Goal: Information Seeking & Learning: Learn about a topic

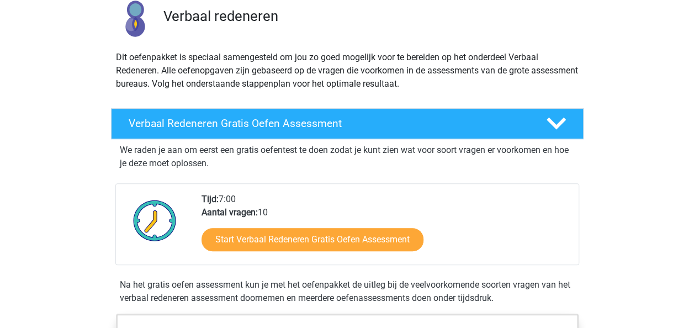
scroll to position [88, 0]
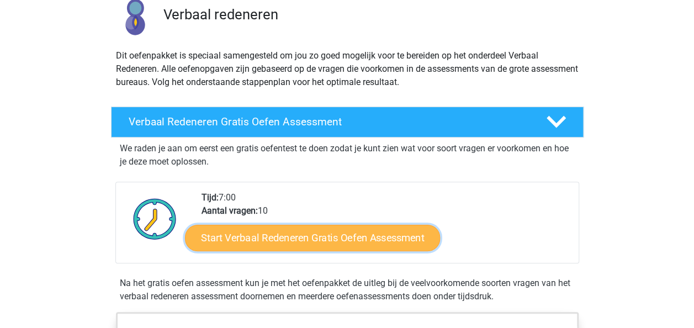
click at [340, 229] on link "Start Verbaal Redeneren Gratis Oefen Assessment" at bounding box center [312, 238] width 255 height 27
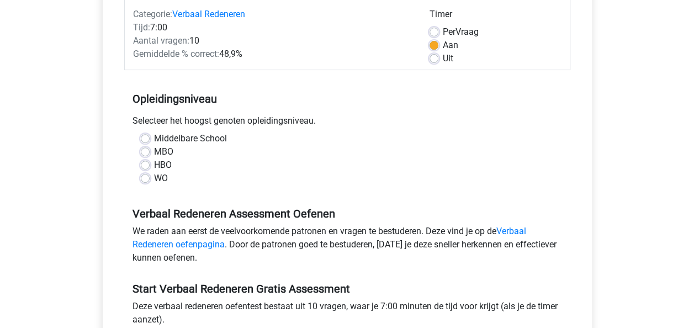
scroll to position [160, 0]
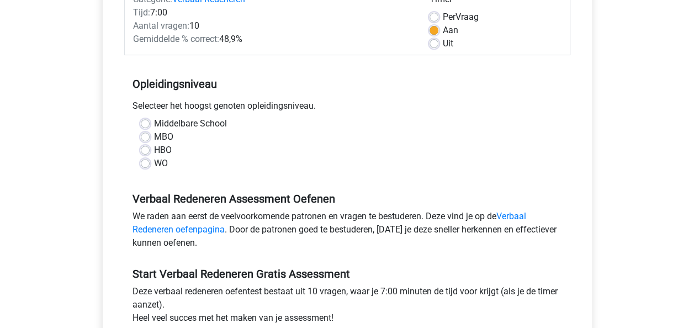
click at [165, 149] on label "HBO" at bounding box center [163, 150] width 18 height 13
click at [150, 149] on input "HBO" at bounding box center [145, 149] width 9 height 11
radio input "true"
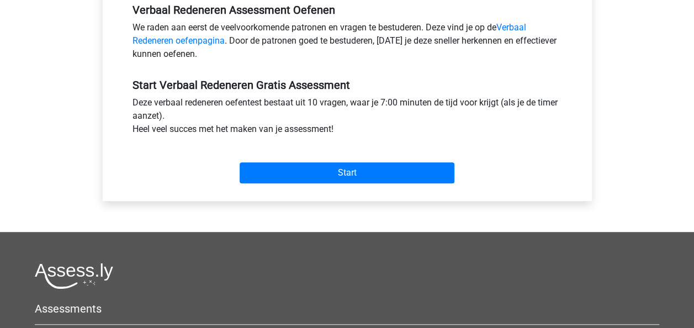
scroll to position [350, 0]
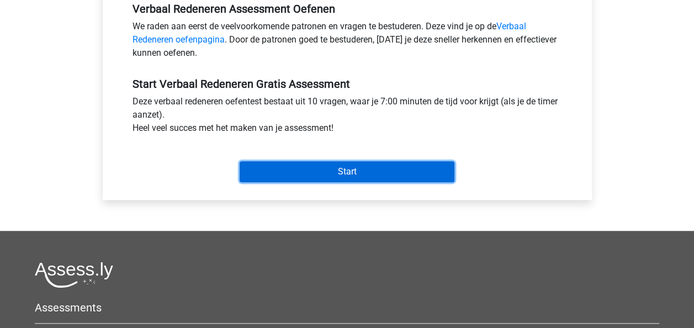
click at [366, 170] on input "Start" at bounding box center [347, 171] width 215 height 21
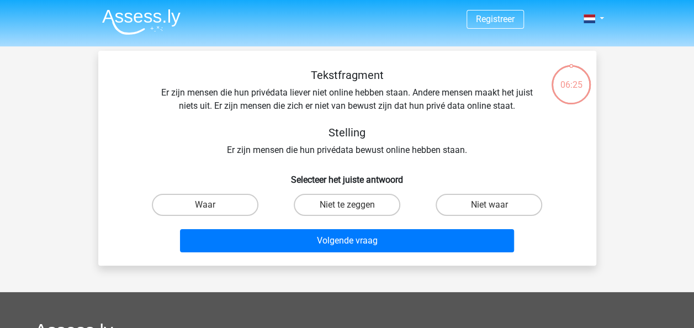
click at [494, 208] on input "Niet waar" at bounding box center [492, 208] width 7 height 7
radio input "true"
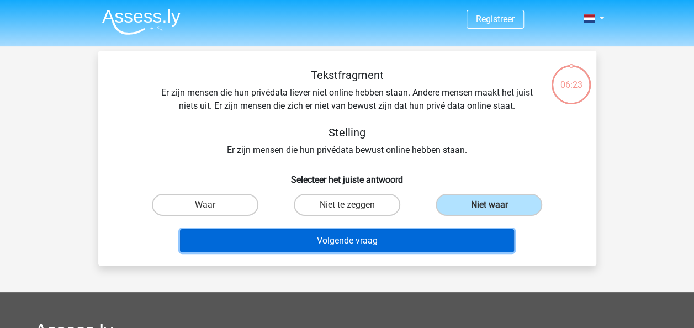
click at [366, 245] on button "Volgende vraag" at bounding box center [347, 240] width 334 height 23
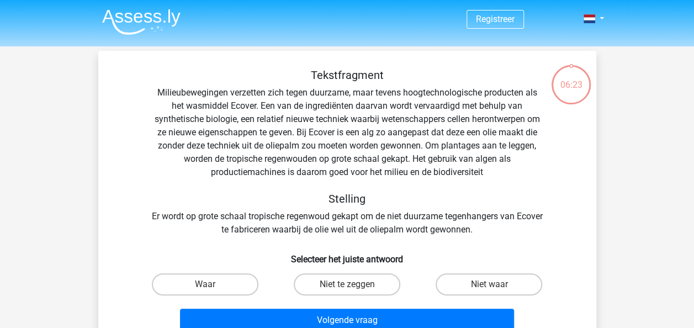
scroll to position [51, 0]
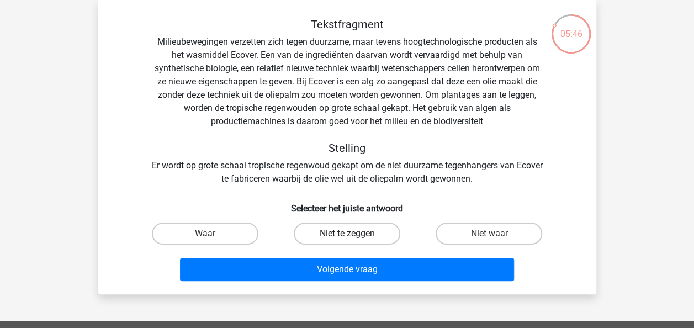
click at [370, 233] on label "Niet te zeggen" at bounding box center [347, 234] width 107 height 22
click at [354, 234] on input "Niet te zeggen" at bounding box center [350, 237] width 7 height 7
radio input "true"
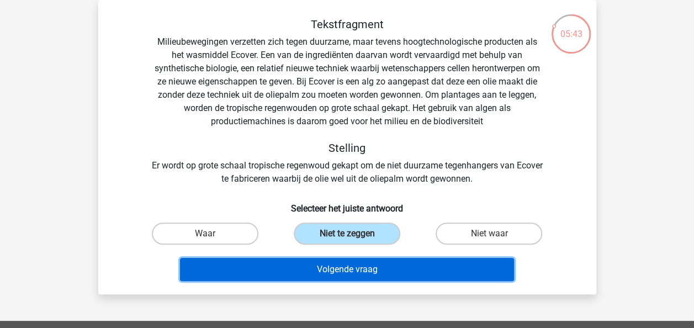
click at [355, 265] on button "Volgende vraag" at bounding box center [347, 269] width 334 height 23
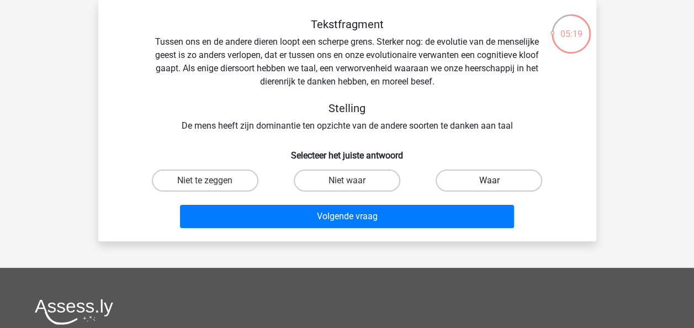
click at [480, 180] on label "Waar" at bounding box center [489, 181] width 107 height 22
click at [489, 181] on input "Waar" at bounding box center [492, 184] width 7 height 7
radio input "true"
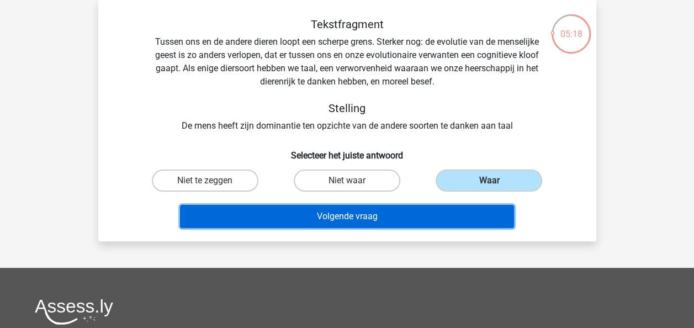
click at [348, 210] on button "Volgende vraag" at bounding box center [347, 216] width 334 height 23
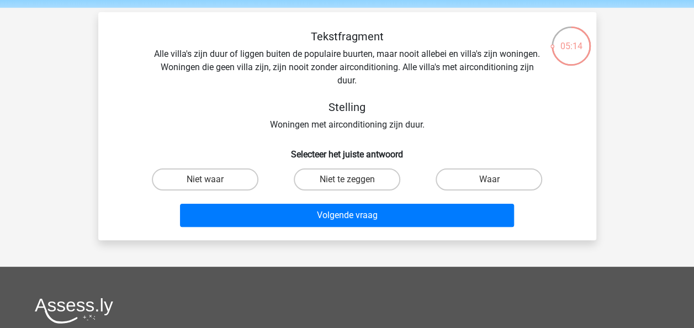
scroll to position [39, 0]
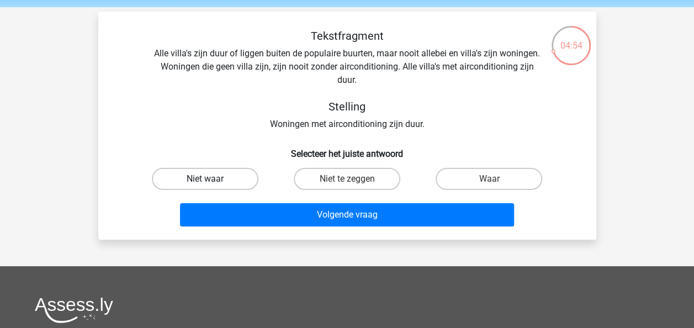
click at [192, 181] on label "Niet waar" at bounding box center [205, 179] width 107 height 22
click at [205, 181] on input "Niet waar" at bounding box center [208, 182] width 7 height 7
radio input "true"
click at [308, 229] on div "Volgende vraag" at bounding box center [347, 217] width 426 height 28
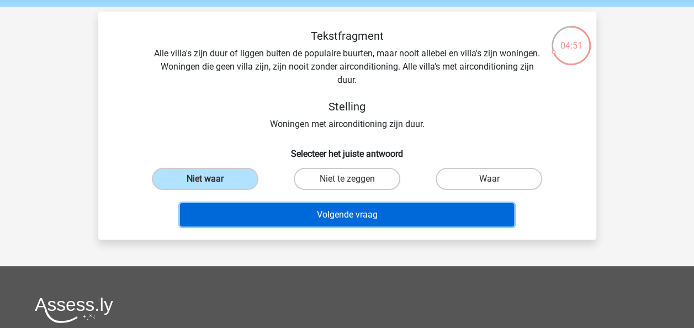
click at [318, 218] on button "Volgende vraag" at bounding box center [347, 214] width 334 height 23
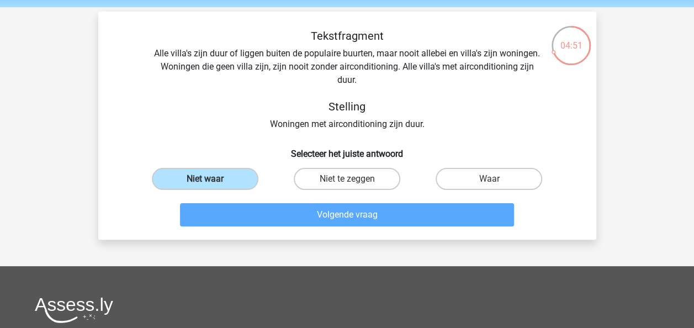
scroll to position [51, 0]
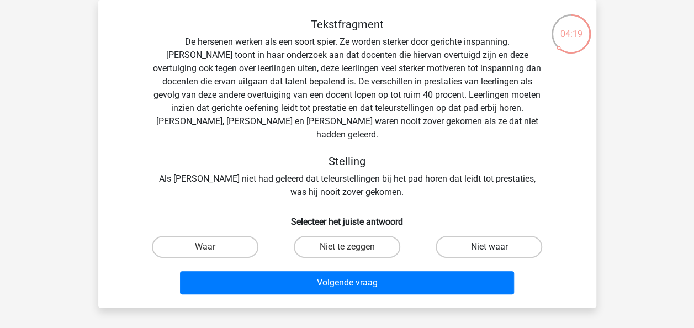
click at [508, 236] on label "Niet waar" at bounding box center [489, 247] width 107 height 22
click at [497, 247] on input "Niet waar" at bounding box center [492, 250] width 7 height 7
radio input "true"
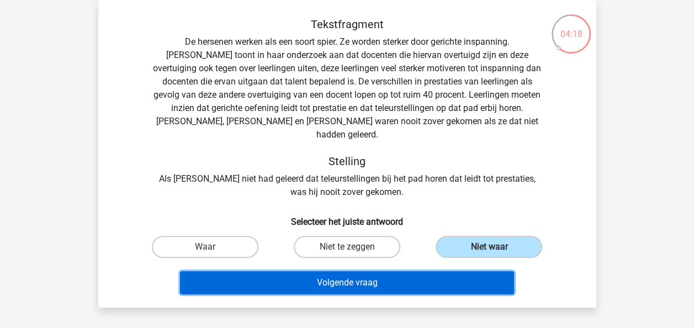
click at [385, 271] on button "Volgende vraag" at bounding box center [347, 282] width 334 height 23
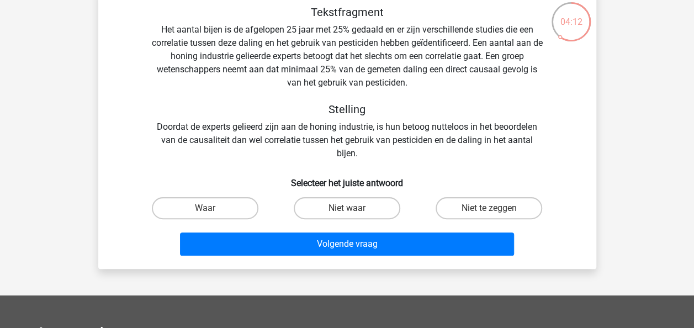
scroll to position [62, 0]
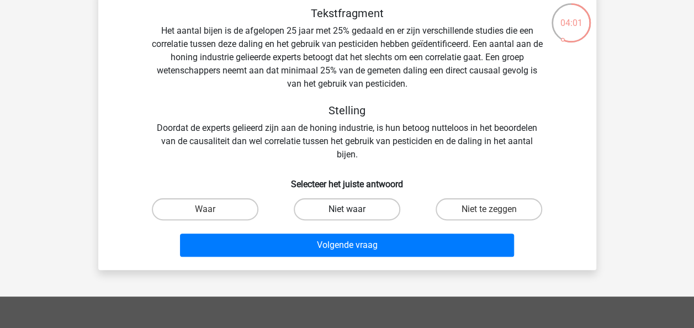
click at [340, 205] on label "Niet waar" at bounding box center [347, 209] width 107 height 22
click at [347, 209] on input "Niet waar" at bounding box center [350, 212] width 7 height 7
radio input "true"
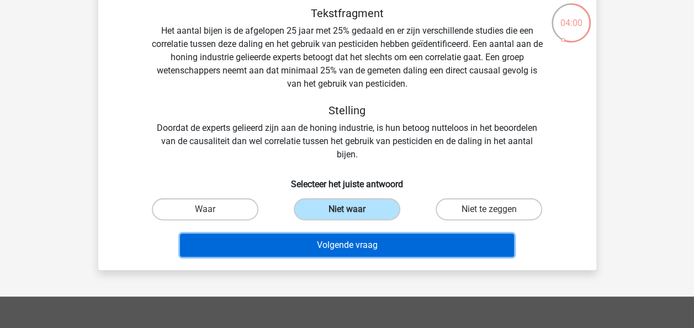
click at [334, 243] on button "Volgende vraag" at bounding box center [347, 245] width 334 height 23
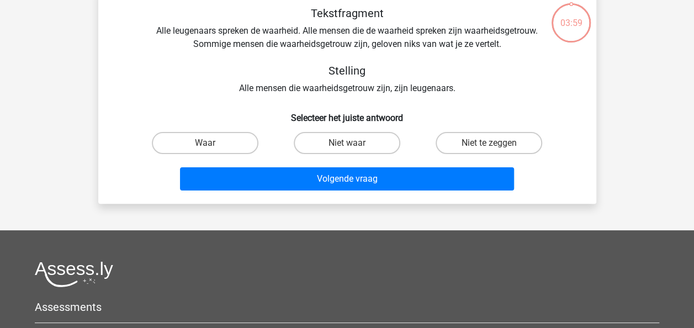
scroll to position [51, 0]
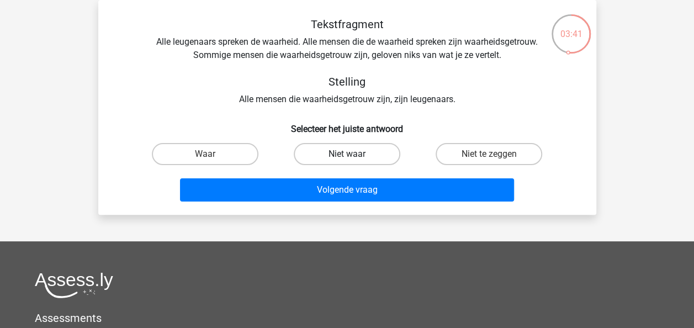
click at [344, 157] on label "Niet waar" at bounding box center [347, 154] width 107 height 22
click at [347, 157] on input "Niet waar" at bounding box center [350, 157] width 7 height 7
radio input "true"
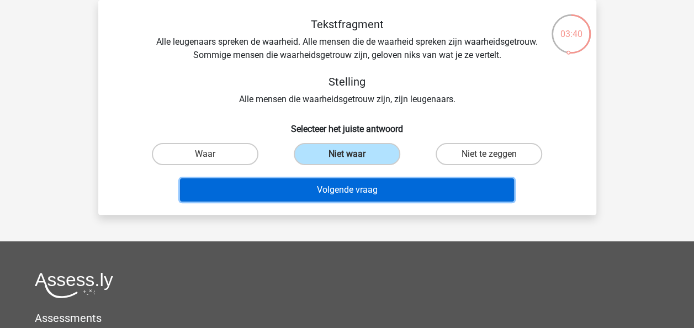
click at [351, 194] on button "Volgende vraag" at bounding box center [347, 189] width 334 height 23
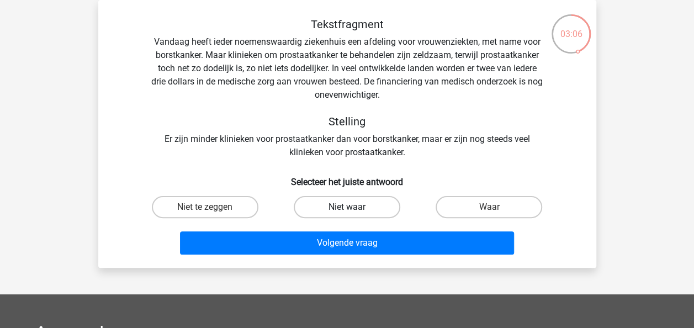
click at [359, 206] on label "Niet waar" at bounding box center [347, 207] width 107 height 22
click at [354, 207] on input "Niet waar" at bounding box center [350, 210] width 7 height 7
radio input "true"
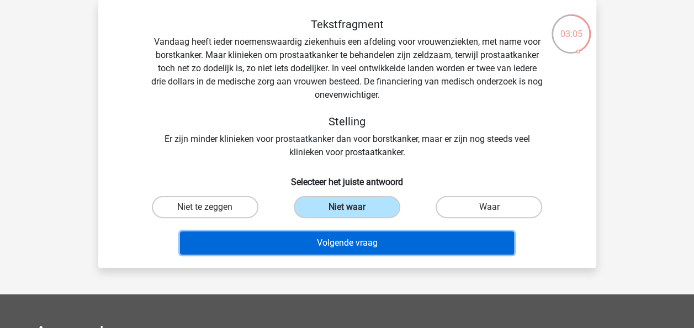
click at [350, 241] on button "Volgende vraag" at bounding box center [347, 242] width 334 height 23
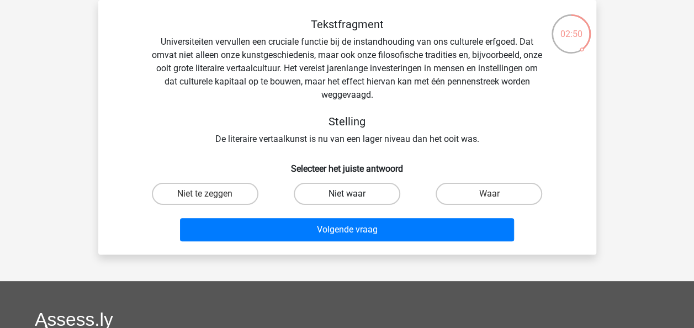
click at [365, 196] on label "Niet waar" at bounding box center [347, 194] width 107 height 22
click at [354, 196] on input "Niet waar" at bounding box center [350, 197] width 7 height 7
radio input "true"
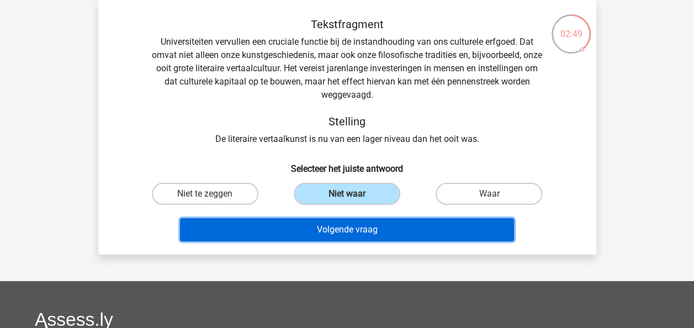
click at [350, 226] on button "Volgende vraag" at bounding box center [347, 229] width 334 height 23
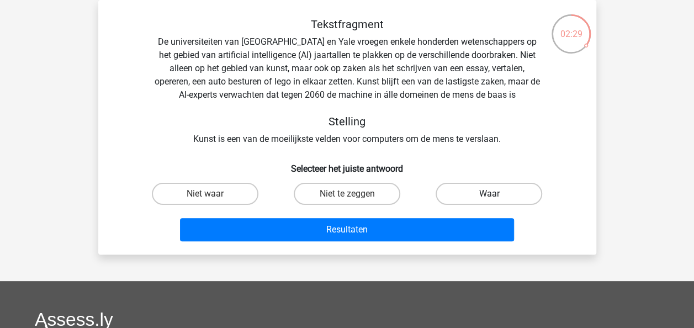
click at [502, 190] on label "Waar" at bounding box center [489, 194] width 107 height 22
click at [497, 194] on input "Waar" at bounding box center [492, 197] width 7 height 7
radio input "true"
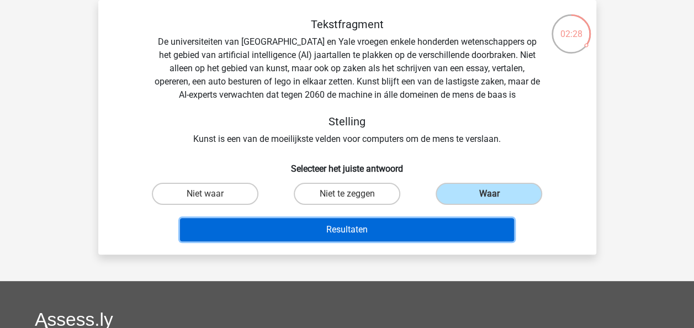
click at [317, 230] on button "Resultaten" at bounding box center [347, 229] width 334 height 23
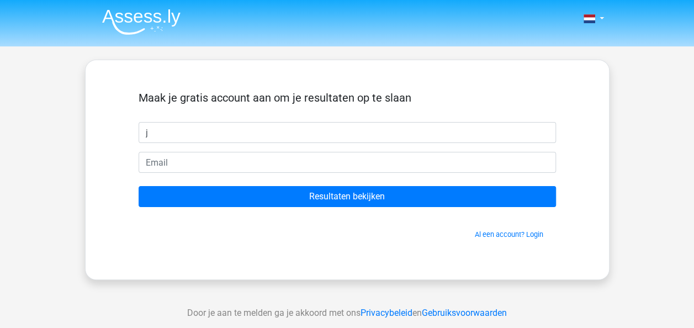
type input "Jeanine"
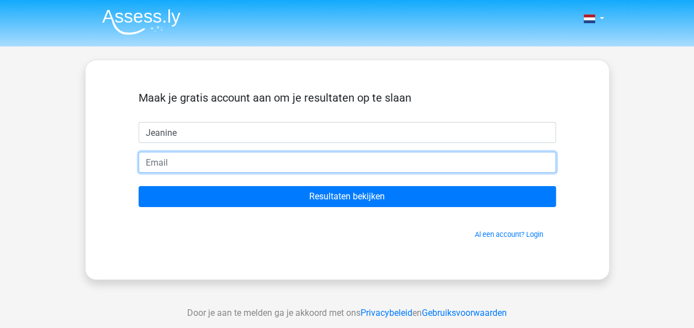
click at [203, 157] on input "email" at bounding box center [348, 162] width 418 height 21
type input "[EMAIL_ADDRESS][DOMAIN_NAME]"
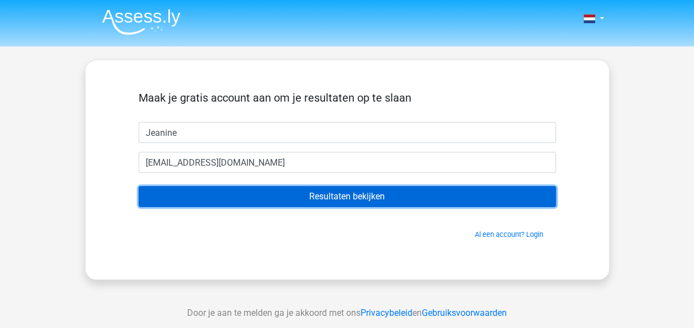
click at [346, 188] on input "Resultaten bekijken" at bounding box center [348, 196] width 418 height 21
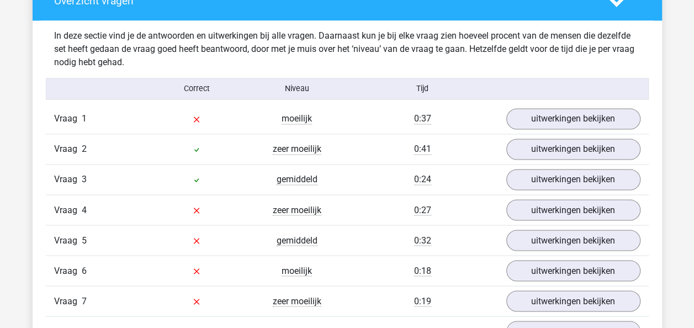
scroll to position [855, 0]
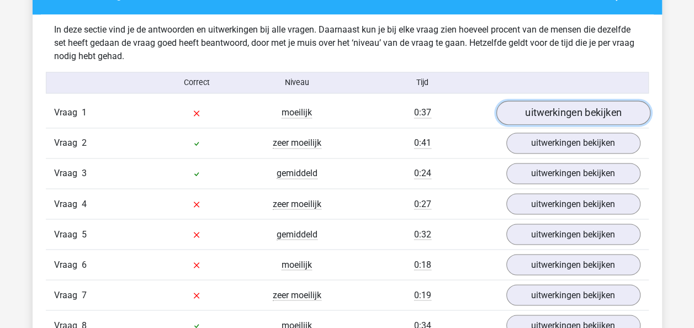
click at [595, 110] on link "uitwerkingen bekijken" at bounding box center [573, 113] width 154 height 24
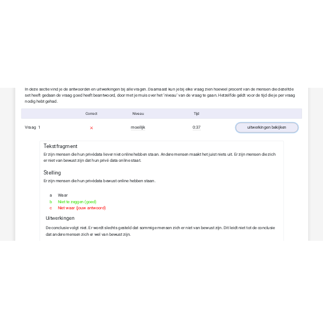
scroll to position [914, 0]
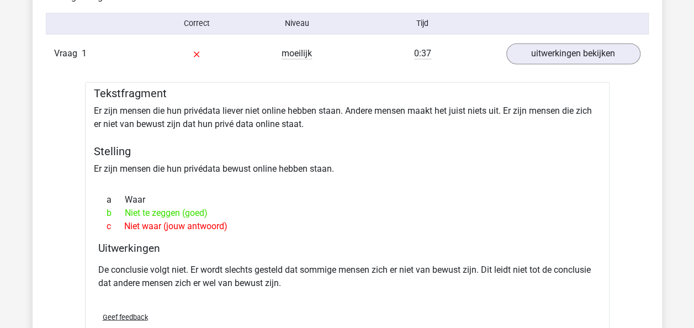
drag, startPoint x: 92, startPoint y: 106, endPoint x: 282, endPoint y: 233, distance: 228.6
click at [282, 233] on div "Tekstfragment Er zijn mensen die hun privédata liever niet online hebben staan.…" at bounding box center [347, 218] width 525 height 272
copy div "Er zijn mensen die hun privédata liever niet online hebben staan. Andere mensen…"
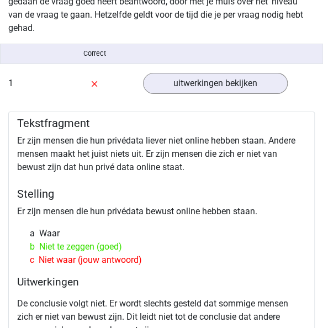
click at [287, 260] on div "c Niet waar (jouw antwoord)" at bounding box center [162, 260] width 280 height 13
